Goal: Go to known website: Access a specific website the user already knows

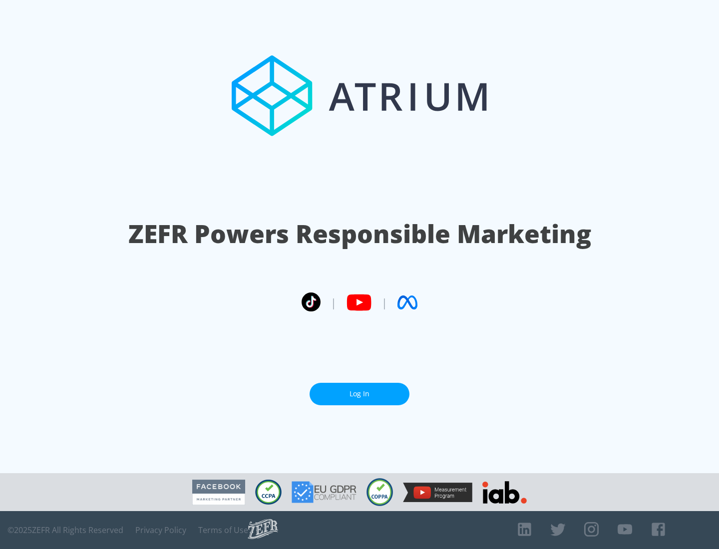
click at [359, 394] on link "Log In" at bounding box center [359, 394] width 100 height 22
